Goal: Task Accomplishment & Management: Use online tool/utility

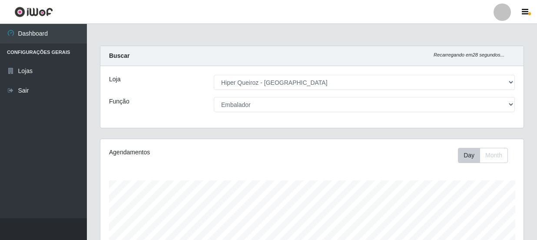
select select "513"
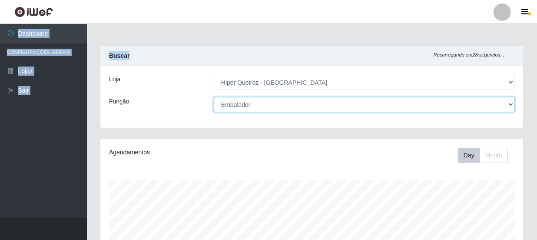
scroll to position [180, 423]
click at [309, 105] on select "[Selecione...] Embalador Embalador + Embalador ++ Operador de Caixa Operador de…" at bounding box center [364, 104] width 301 height 15
select select "70"
click at [214, 97] on select "[Selecione...] Embalador Embalador + Embalador ++ Operador de Caixa Operador de…" at bounding box center [364, 104] width 301 height 15
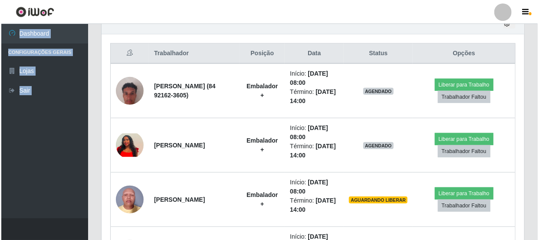
scroll to position [339, 0]
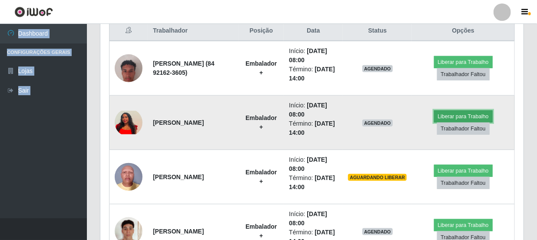
click at [459, 116] on button "Liberar para Trabalho" at bounding box center [463, 116] width 59 height 12
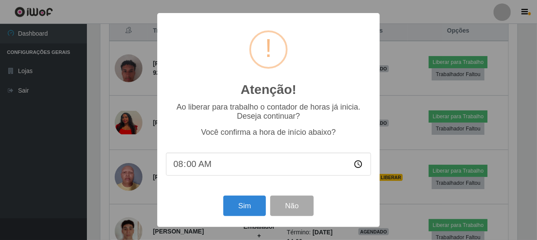
scroll to position [180, 419]
click at [247, 206] on button "Sim" at bounding box center [245, 205] width 42 height 20
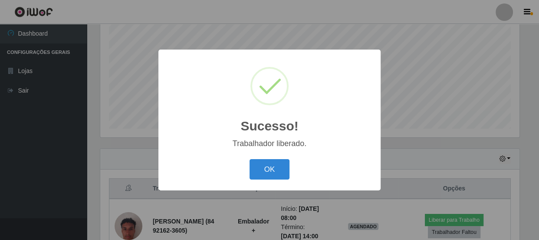
drag, startPoint x: 280, startPoint y: 170, endPoint x: 285, endPoint y: 176, distance: 8.0
click at [280, 171] on button "OK" at bounding box center [270, 169] width 40 height 20
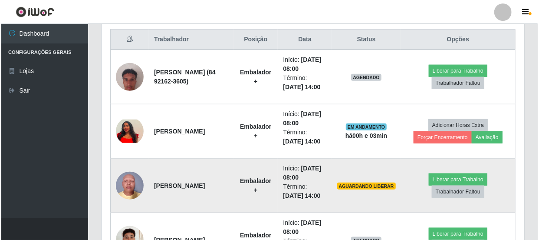
scroll to position [379, 0]
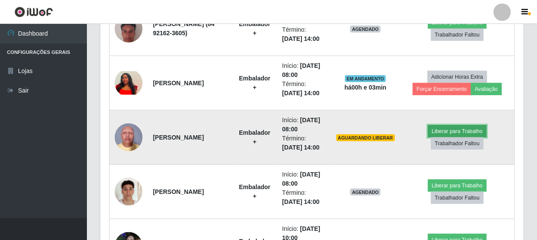
click at [463, 137] on button "Liberar para Trabalho" at bounding box center [457, 131] width 59 height 12
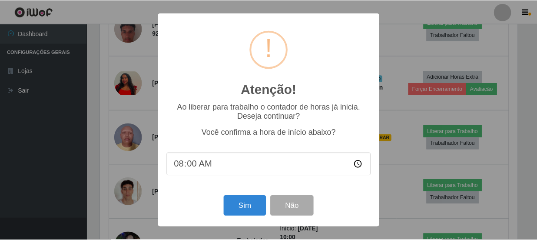
scroll to position [180, 419]
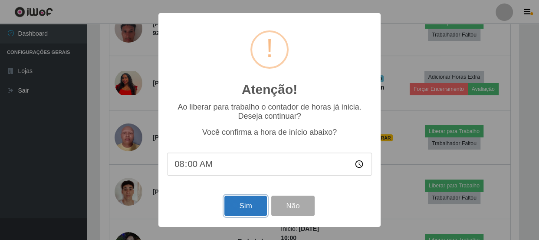
click at [257, 202] on button "Sim" at bounding box center [245, 205] width 42 height 20
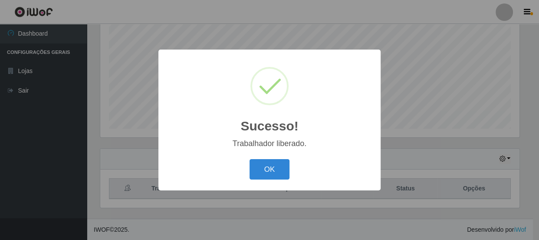
click at [275, 165] on button "OK" at bounding box center [270, 169] width 40 height 20
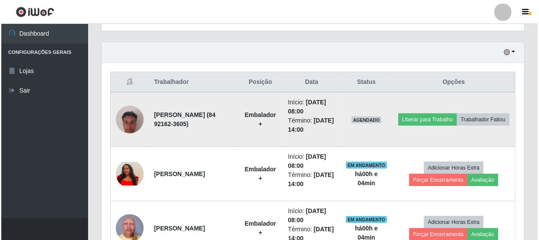
scroll to position [339, 0]
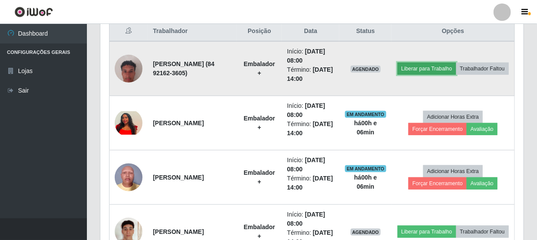
click at [456, 63] on button "Liberar para Trabalho" at bounding box center [426, 69] width 59 height 12
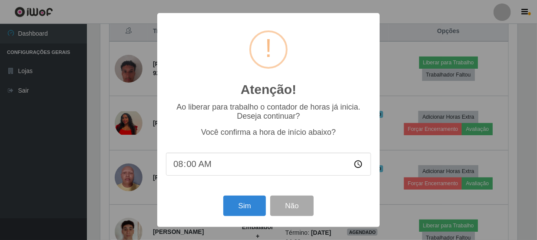
scroll to position [180, 419]
click at [242, 208] on button "Sim" at bounding box center [245, 205] width 42 height 20
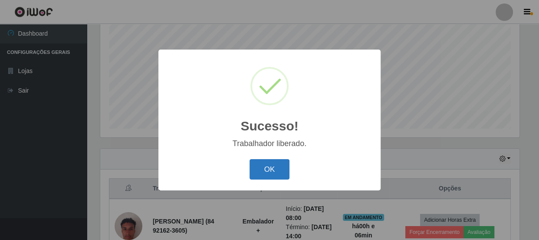
click at [270, 165] on button "OK" at bounding box center [270, 169] width 40 height 20
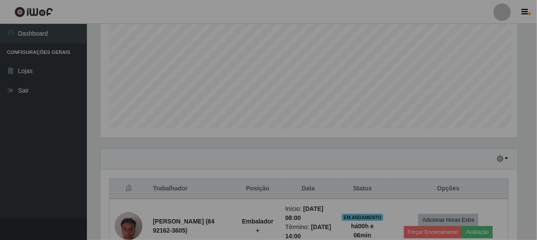
scroll to position [180, 423]
